Goal: Task Accomplishment & Management: Manage account settings

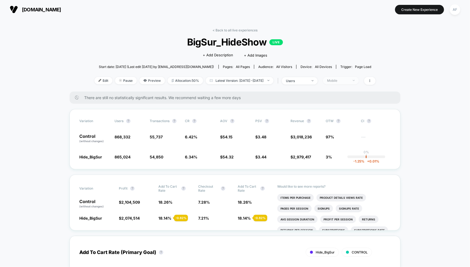
click at [347, 81] on div "Mobile" at bounding box center [338, 81] width 22 height 4
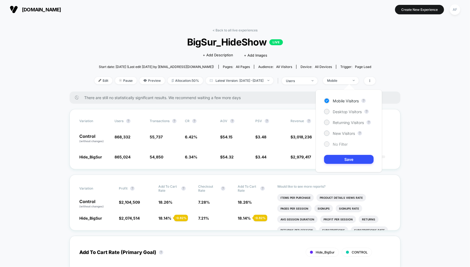
click at [338, 142] on span "No Filter" at bounding box center [340, 144] width 15 height 5
click at [353, 159] on button "Save" at bounding box center [349, 159] width 50 height 9
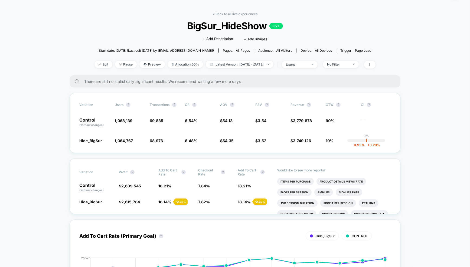
scroll to position [17, 0]
click at [295, 180] on li "Items Per Purchase" at bounding box center [295, 181] width 37 height 8
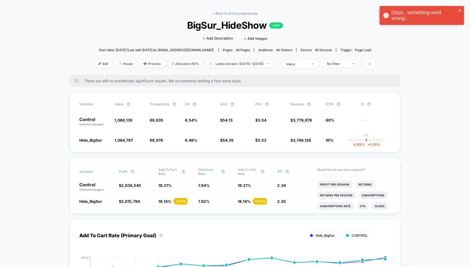
scroll to position [30, 0]
click at [329, 183] on li "Profit Per Session" at bounding box center [335, 184] width 36 height 8
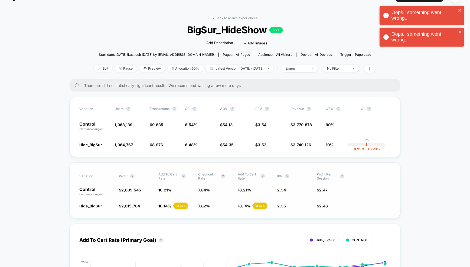
scroll to position [10, 0]
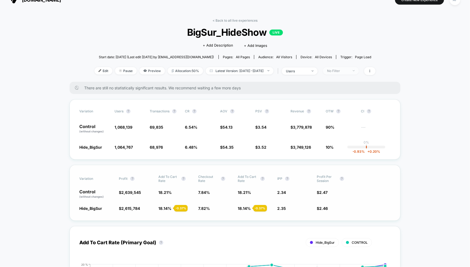
click at [349, 70] on div "No Filter" at bounding box center [338, 71] width 22 height 4
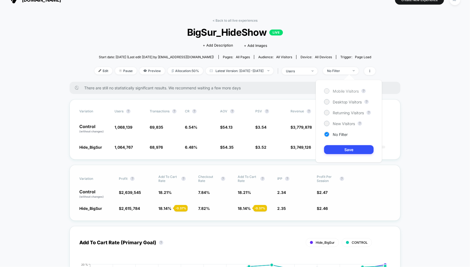
click at [339, 89] on span "Mobile Visitors" at bounding box center [346, 91] width 26 height 5
click at [344, 147] on button "Save" at bounding box center [349, 149] width 50 height 9
